Goal: Task Accomplishment & Management: Manage account settings

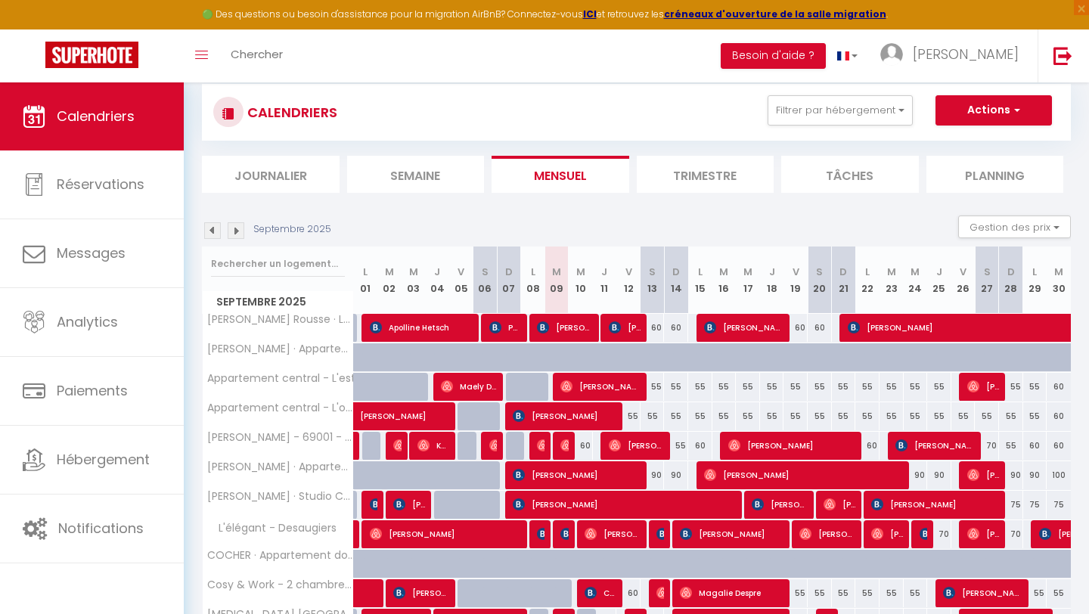
scroll to position [33, 0]
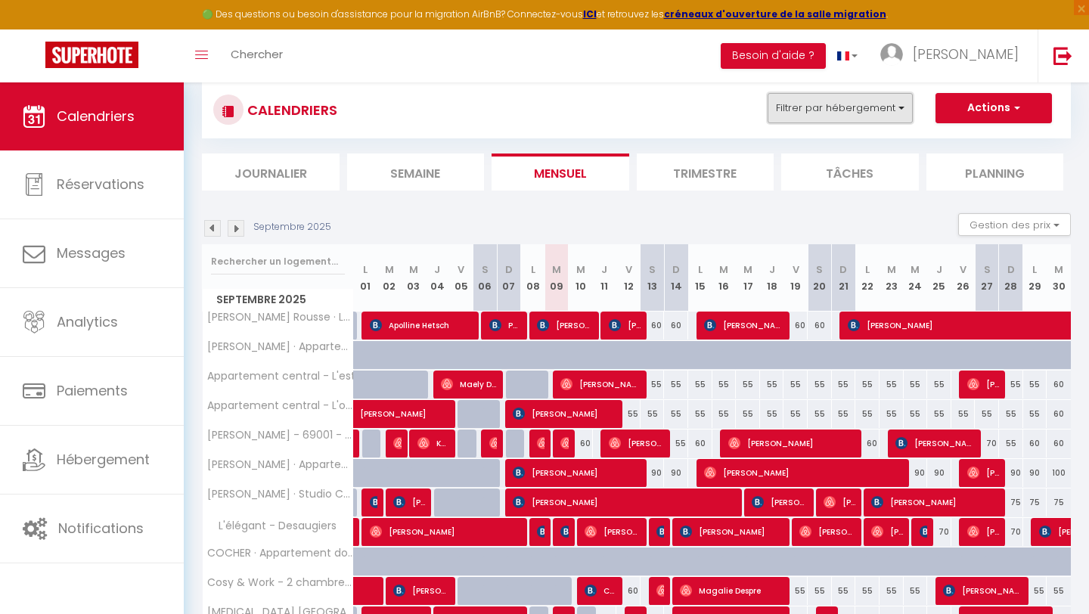
click at [867, 112] on button "Filtrer par hébergement" at bounding box center [840, 108] width 145 height 30
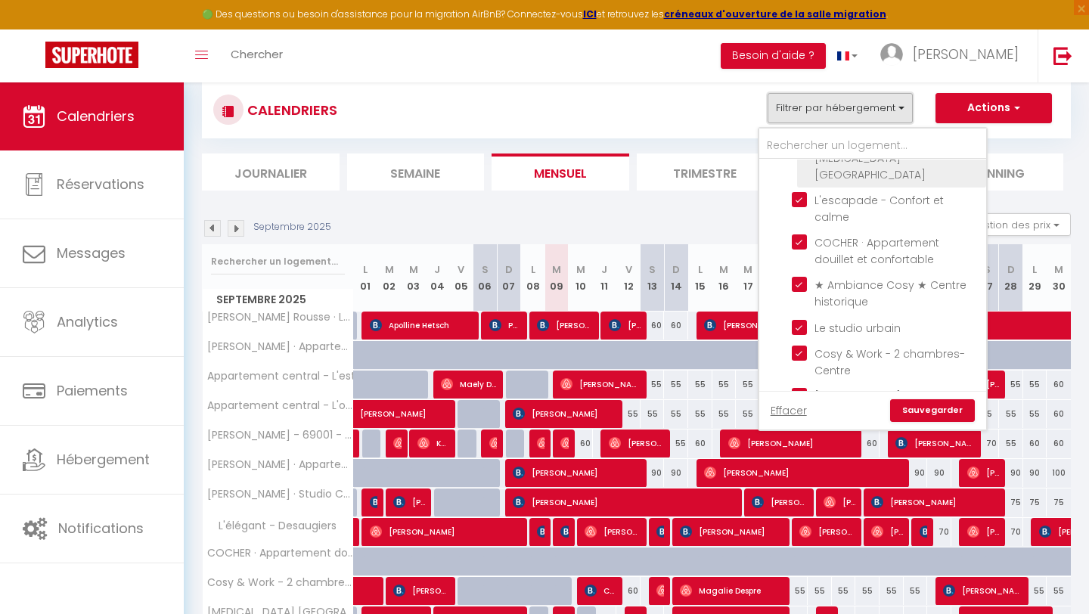
scroll to position [0, 0]
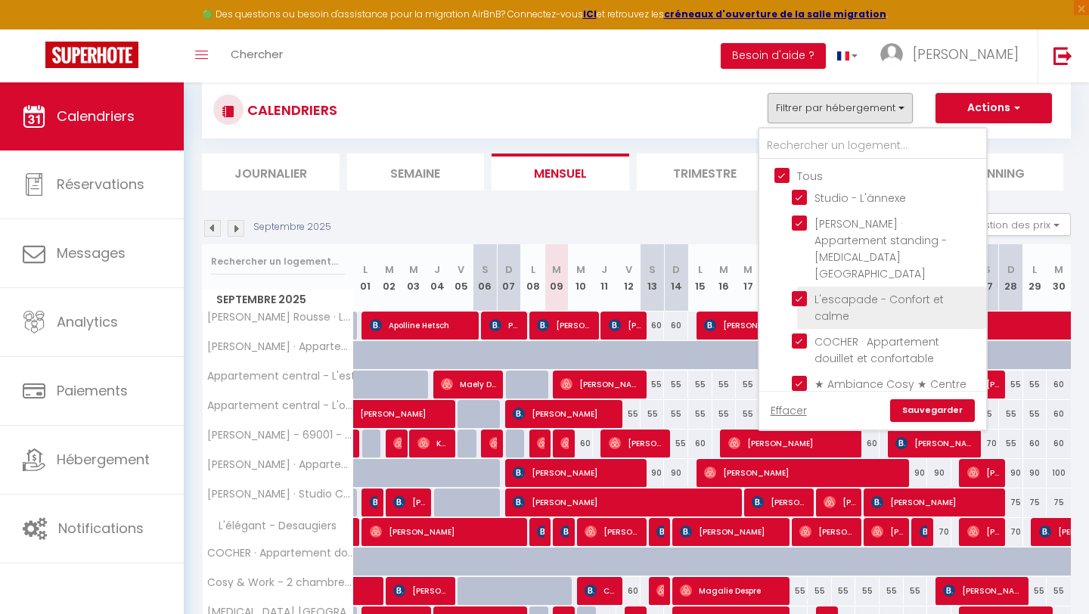
drag, startPoint x: 778, startPoint y: 177, endPoint x: 866, endPoint y: 271, distance: 128.4
click at [778, 177] on input "Tous" at bounding box center [887, 174] width 227 height 15
checkbox input "false"
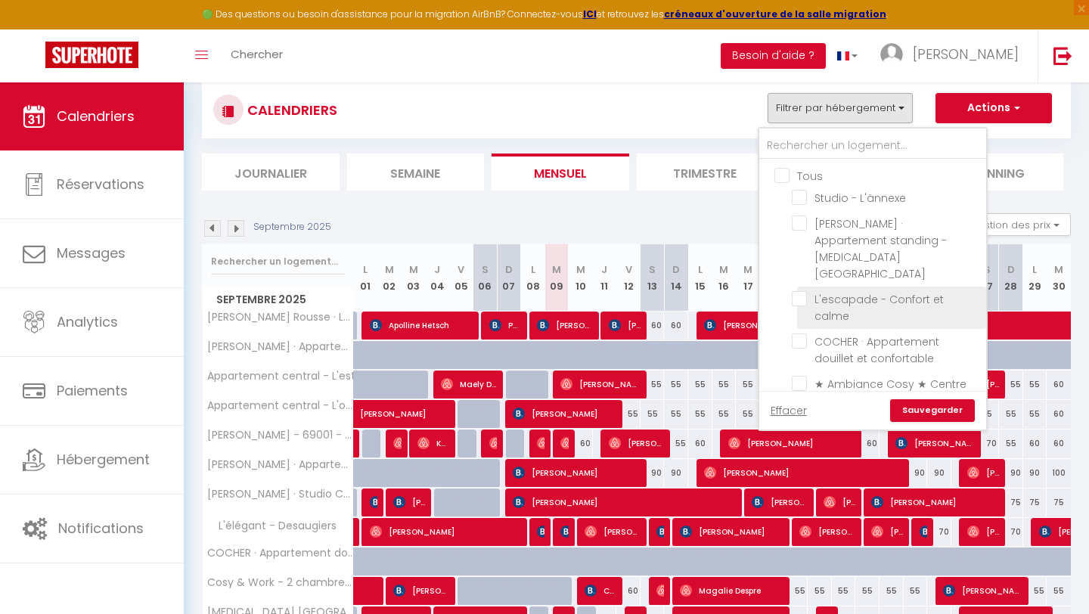
checkbox input "false"
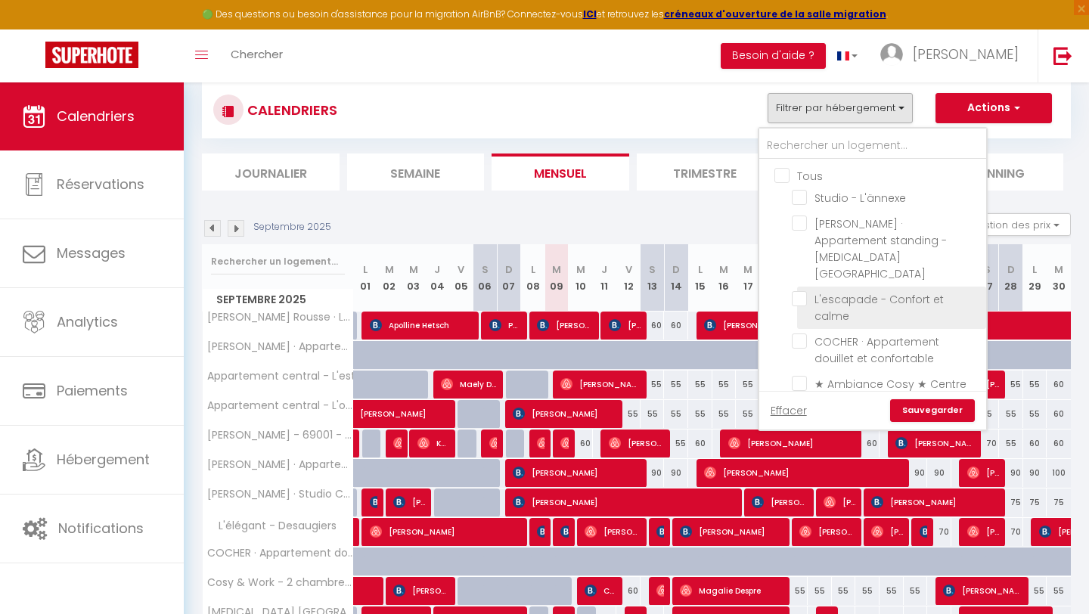
checkbox input "false"
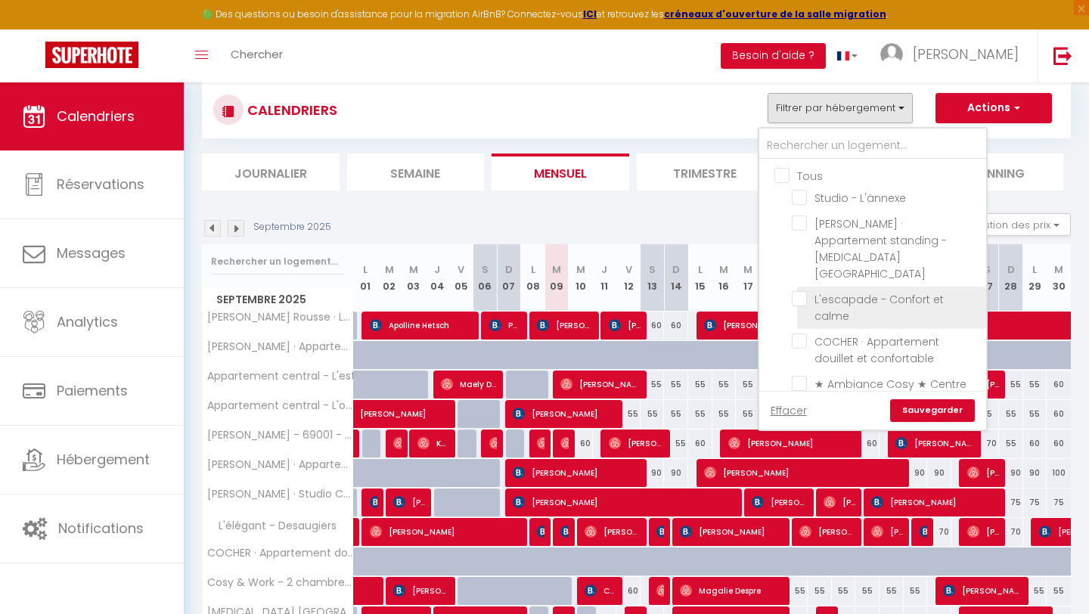
checkbox input "false"
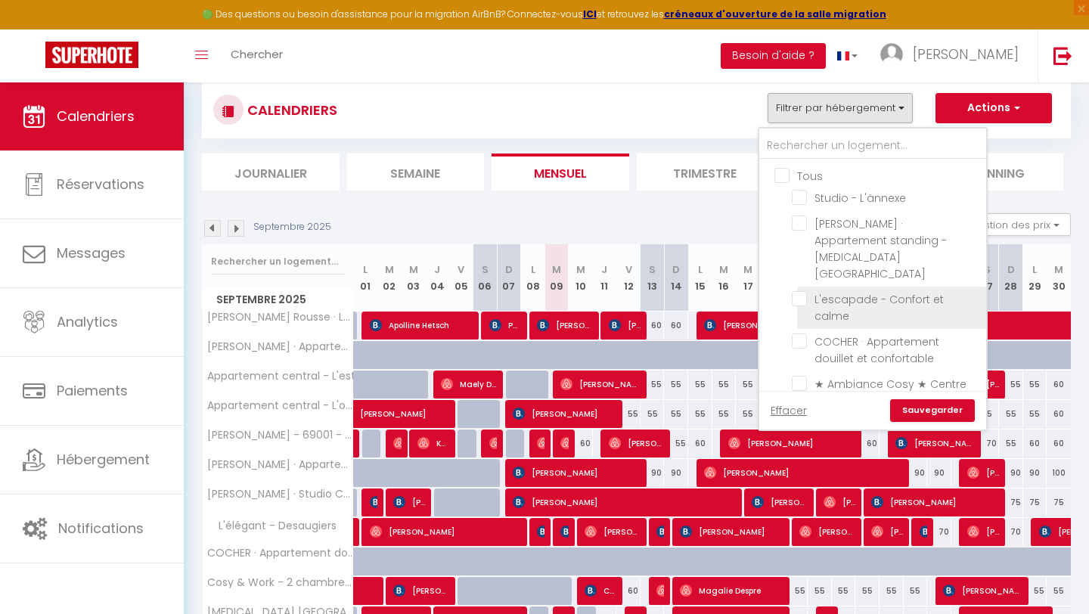
checkbox input "false"
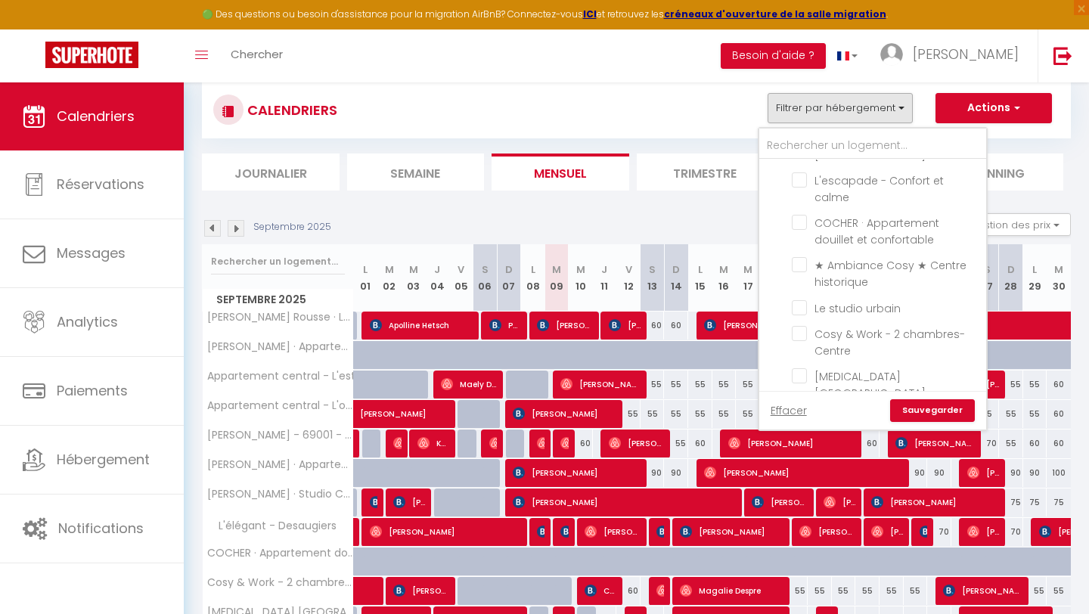
drag, startPoint x: 804, startPoint y: 237, endPoint x: 840, endPoint y: 284, distance: 58.7
click at [805, 253] on li "★ Ambiance Cosy ★ Centre historique" at bounding box center [891, 274] width 189 height 42
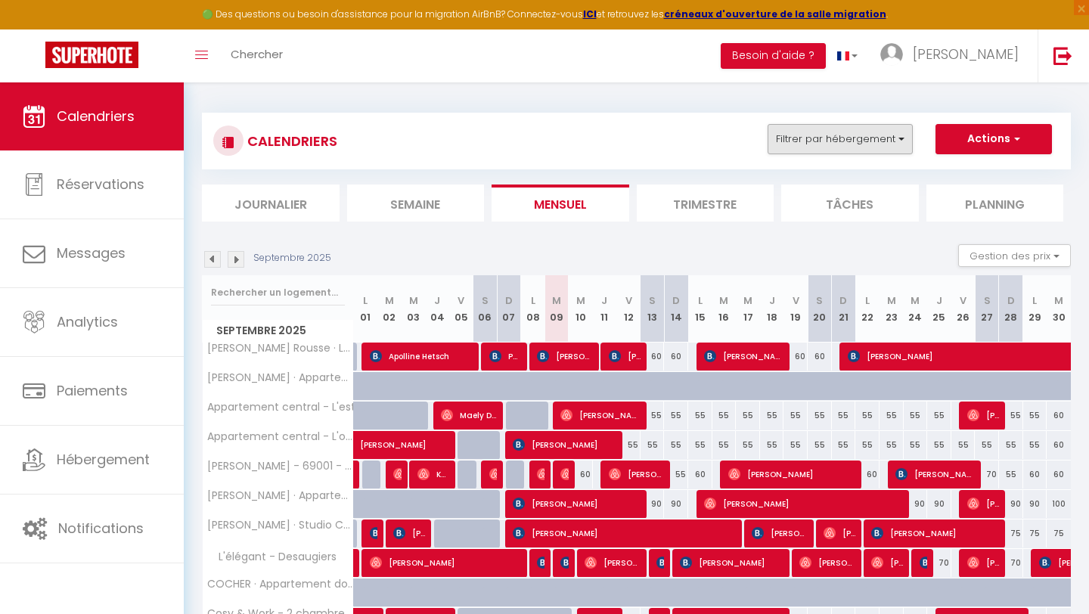
scroll to position [0, 0]
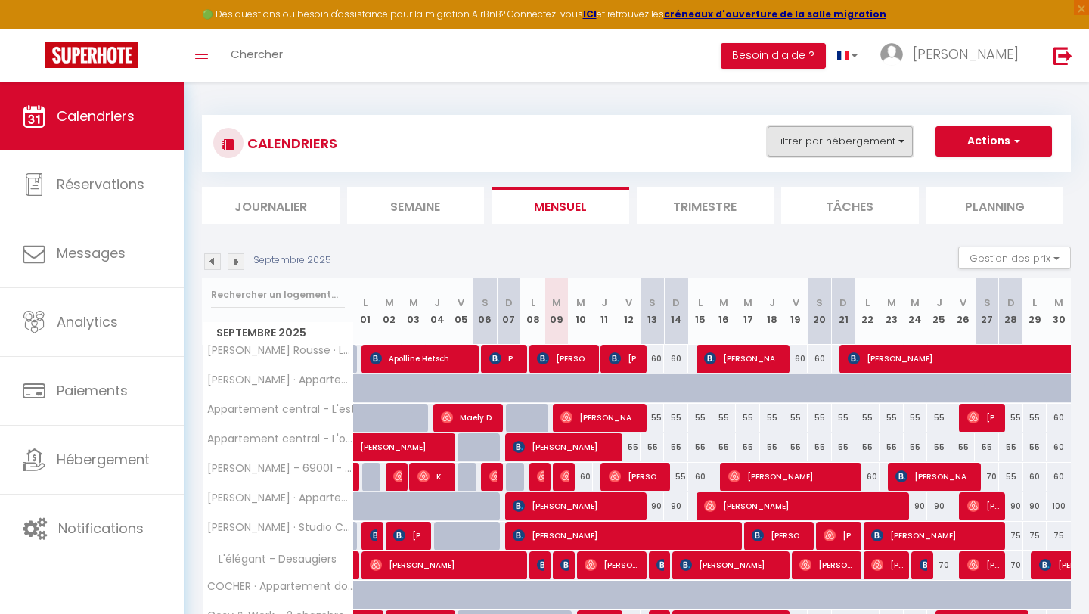
click at [824, 144] on button "Filtrer par hébergement" at bounding box center [840, 141] width 145 height 30
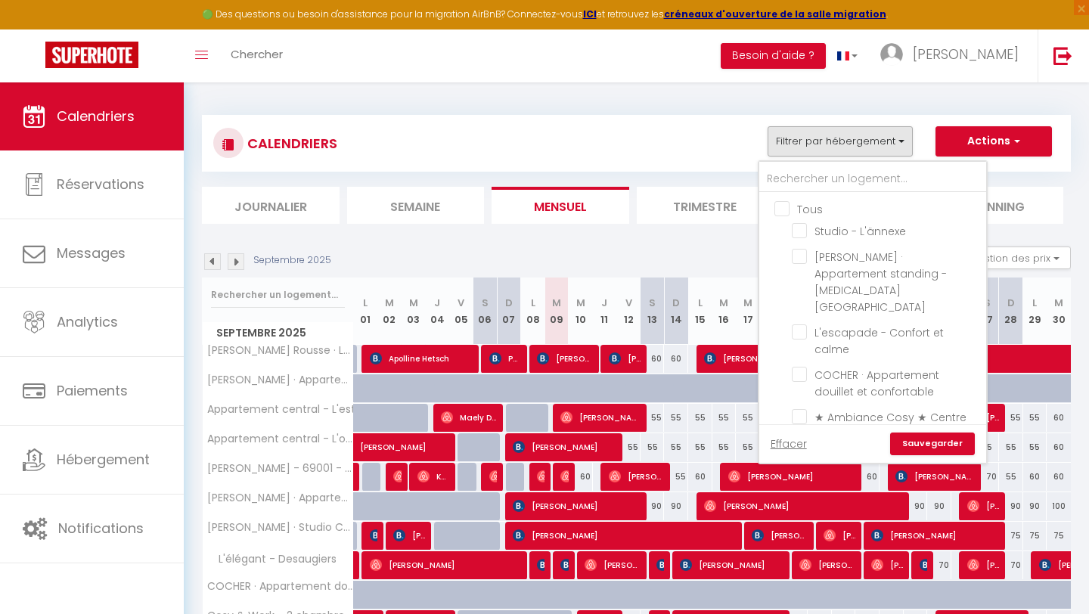
click at [793, 252] on ul "Tous Studio - L'ännexe [PERSON_NAME] · Appartement standing -[MEDICAL_DATA]- Ce…" at bounding box center [872, 613] width 227 height 841
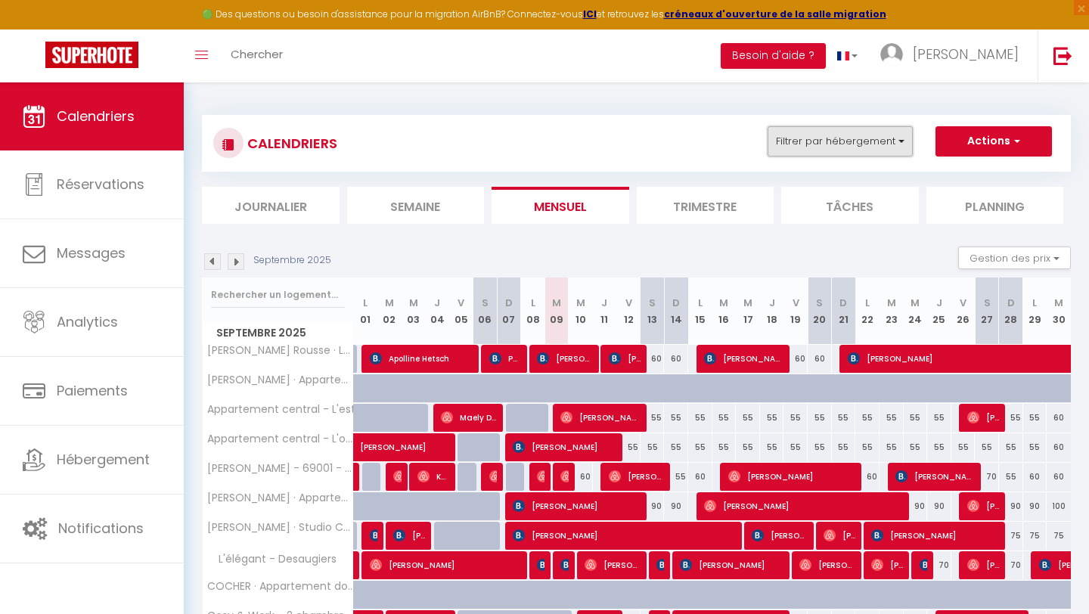
click at [800, 133] on button "Filtrer par hébergement" at bounding box center [840, 141] width 145 height 30
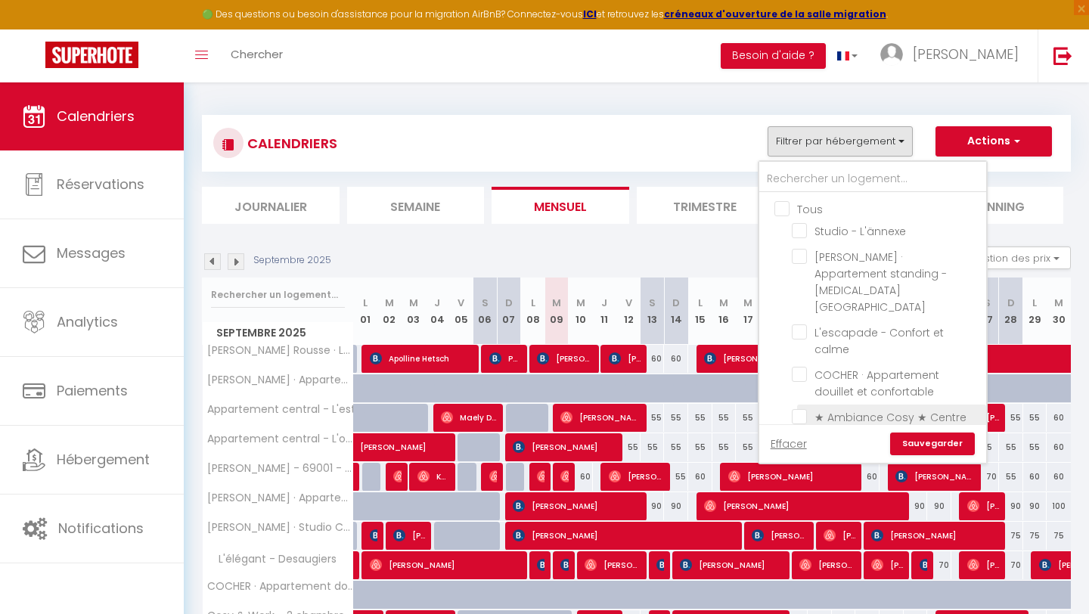
click at [799, 409] on input "★ Ambiance Cosy ★ Centre historique" at bounding box center [886, 416] width 189 height 15
checkbox input "true"
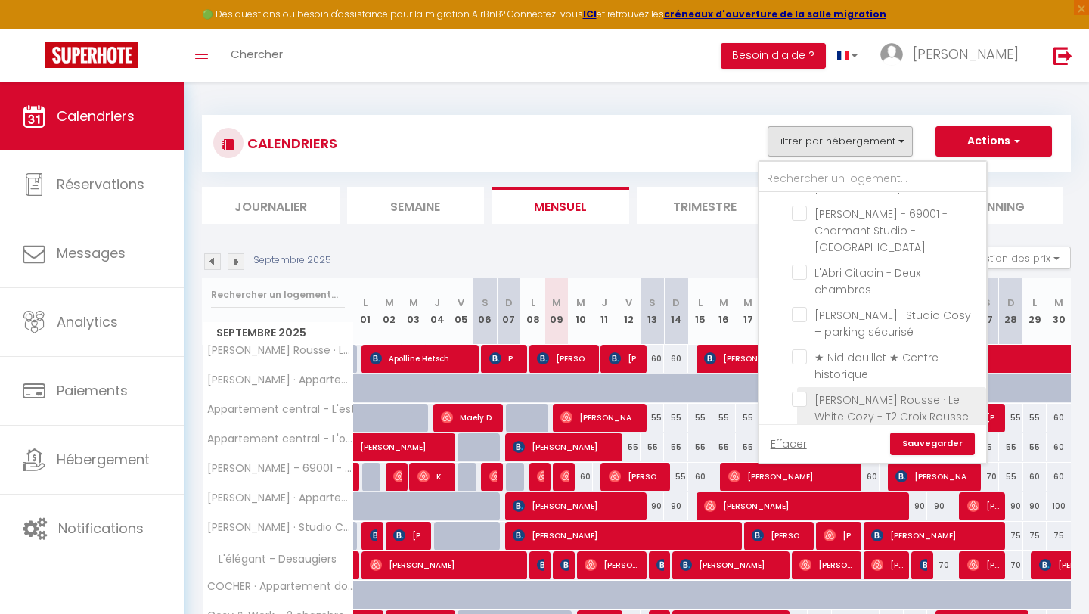
drag, startPoint x: 801, startPoint y: 293, endPoint x: 852, endPoint y: 343, distance: 70.6
click at [801, 349] on input "★ Nid douillet ★ Centre historique" at bounding box center [886, 356] width 189 height 15
checkbox input "true"
click at [929, 446] on link "Sauvegarder" at bounding box center [932, 444] width 85 height 23
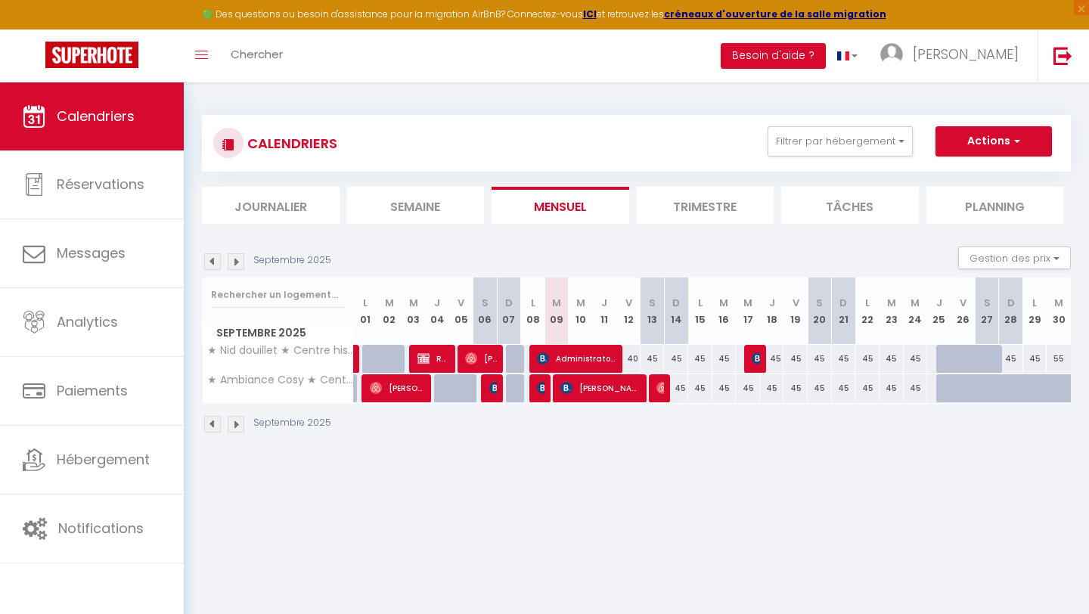
click at [1035, 357] on div "45" at bounding box center [1035, 359] width 24 height 28
type input "45"
select select "1"
type input "Lun 29 Septembre 2025"
type input "[DATE]"
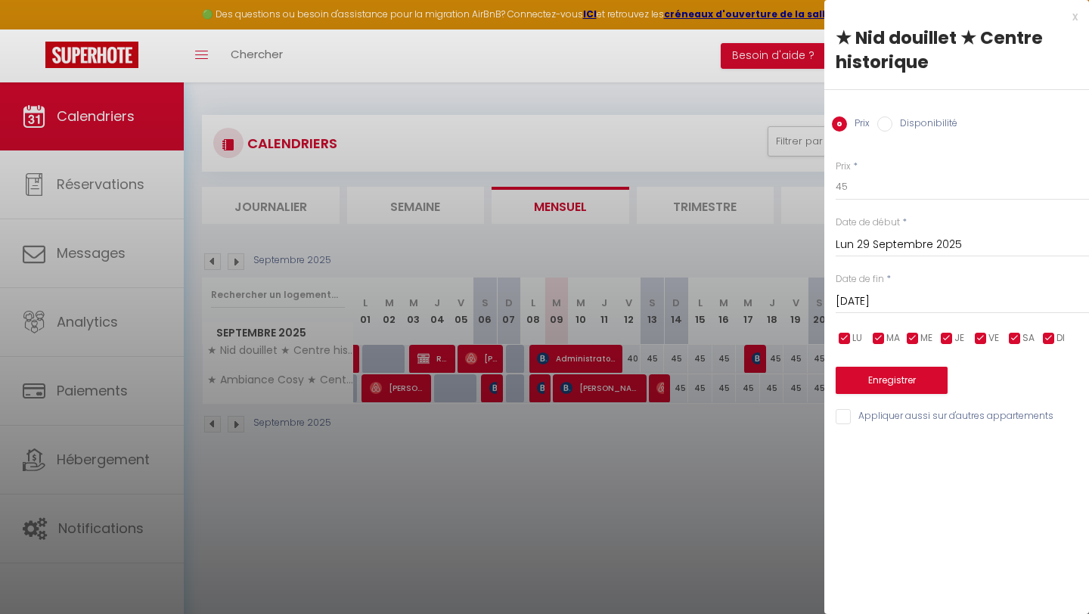
click at [881, 124] on input "Disponibilité" at bounding box center [884, 123] width 15 height 15
radio input "true"
radio input "false"
click at [903, 185] on select "Disponible Indisponible" at bounding box center [962, 187] width 253 height 29
select select "0"
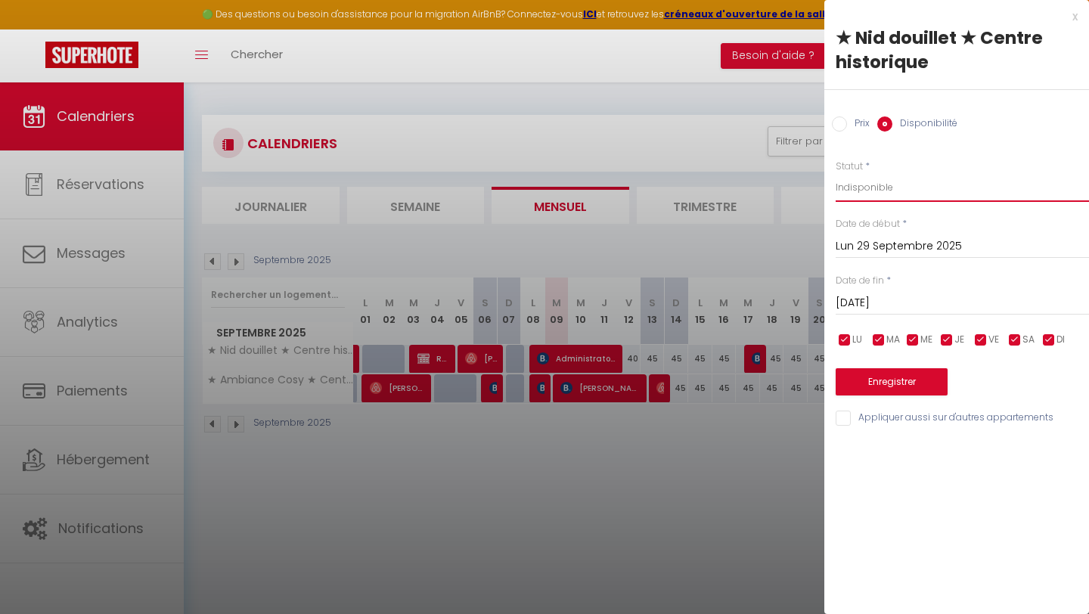
click at [836, 173] on select "Disponible Indisponible" at bounding box center [962, 187] width 253 height 29
click at [923, 379] on button "Enregistrer" at bounding box center [892, 381] width 112 height 27
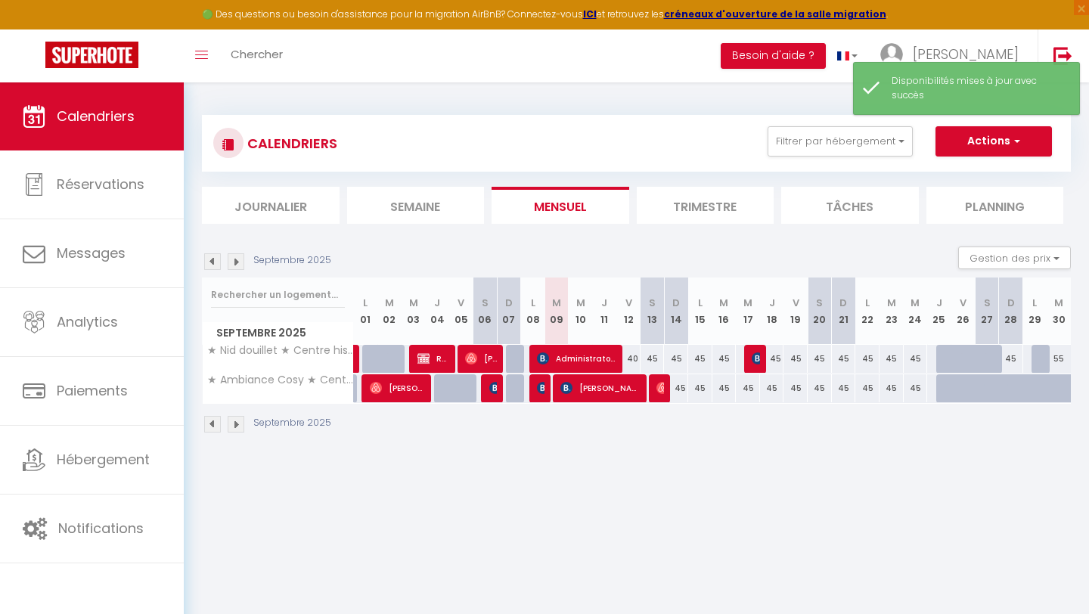
click at [1012, 358] on div "45" at bounding box center [1011, 359] width 24 height 28
select select "1"
type input "Dim 28 Septembre 2025"
type input "Lun 29 Septembre 2025"
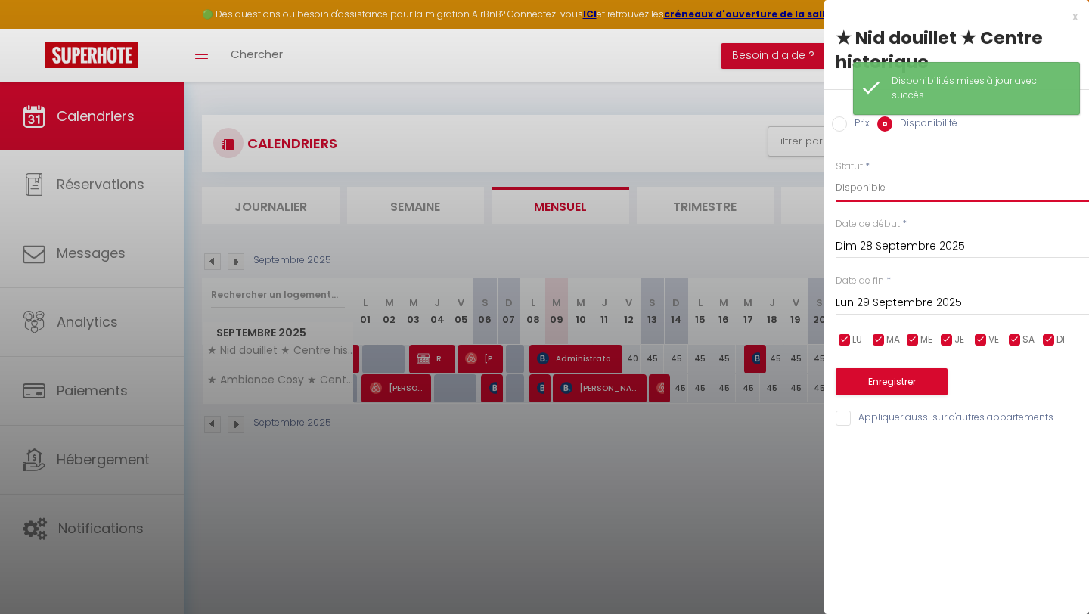
click at [907, 182] on select "Disponible Indisponible" at bounding box center [962, 187] width 253 height 29
select select "0"
click at [836, 173] on select "Disponible Indisponible" at bounding box center [962, 187] width 253 height 29
click at [911, 373] on button "Enregistrer" at bounding box center [892, 381] width 112 height 27
